Goal: Task Accomplishment & Management: Complete application form

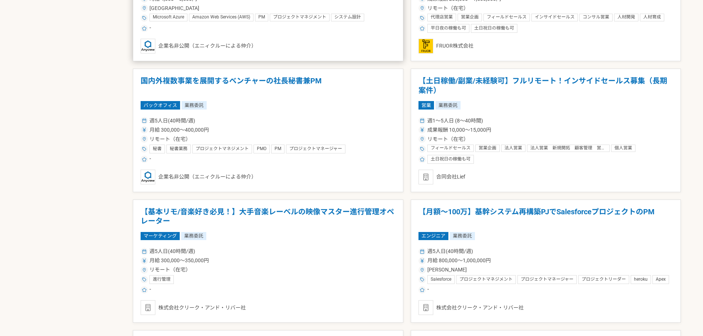
scroll to position [1033, 0]
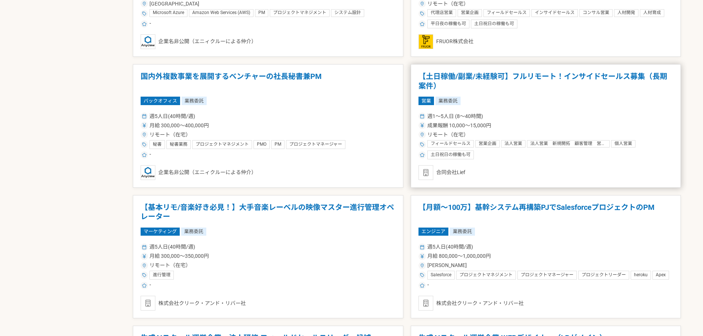
click at [554, 104] on div "営業 業務委託" at bounding box center [545, 101] width 255 height 8
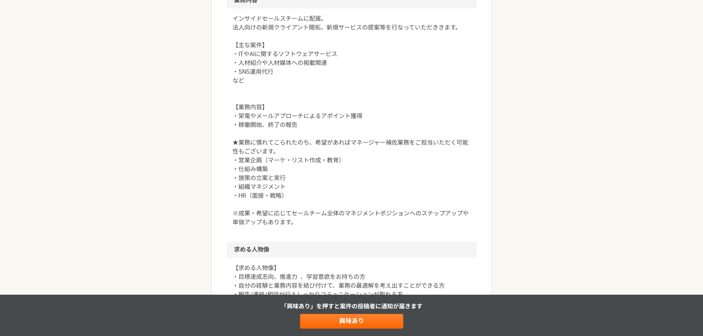
scroll to position [443, 0]
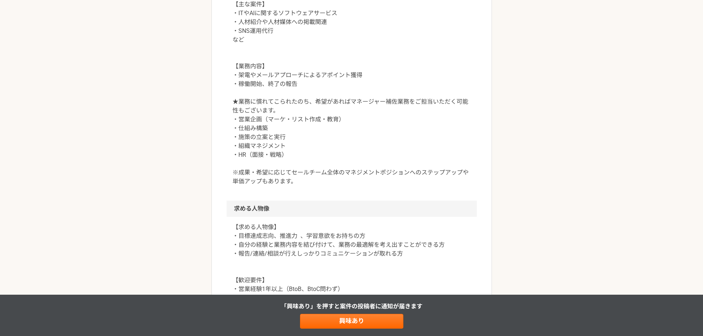
drag, startPoint x: 314, startPoint y: 125, endPoint x: 305, endPoint y: 93, distance: 33.3
drag, startPoint x: 305, startPoint y: 93, endPoint x: 604, endPoint y: 94, distance: 299.5
click at [604, 94] on div "営業 【土日稼働/副業/未経験可】フルリモート！インサイドセールス募集（長期案件） 業務委託 土日祝日の稼働も可 合同会社Lief 募集職種 営業 希望単価 …" at bounding box center [351, 221] width 703 height 1268
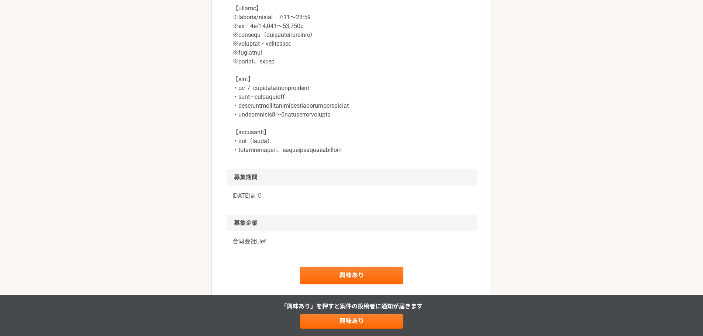
scroll to position [959, 0]
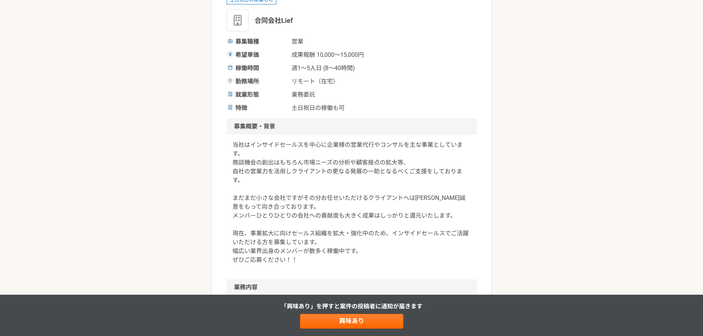
scroll to position [2, 0]
